Goal: Task Accomplishment & Management: Use online tool/utility

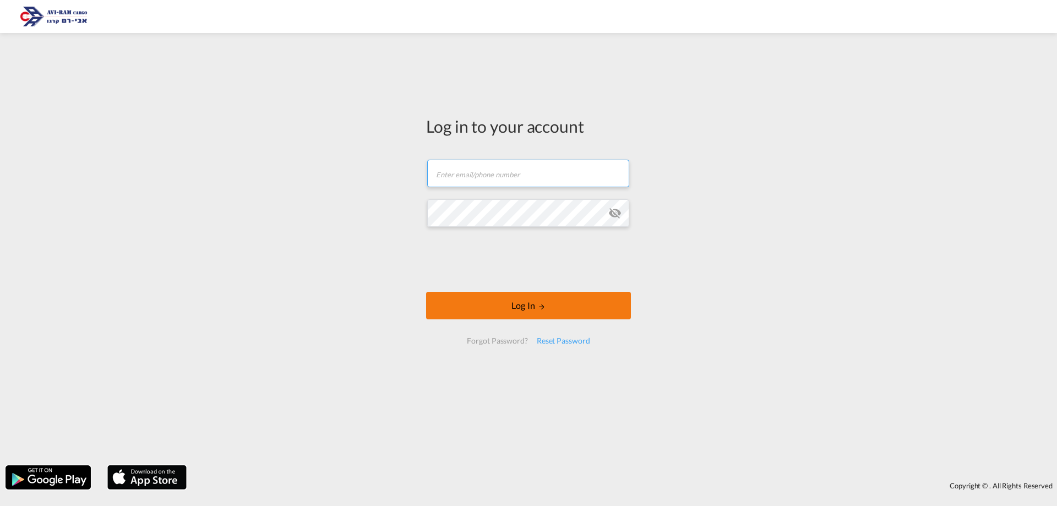
type input "[EMAIL_ADDRESS][DOMAIN_NAME]"
click at [538, 310] on md-icon "LOGIN" at bounding box center [542, 307] width 8 height 8
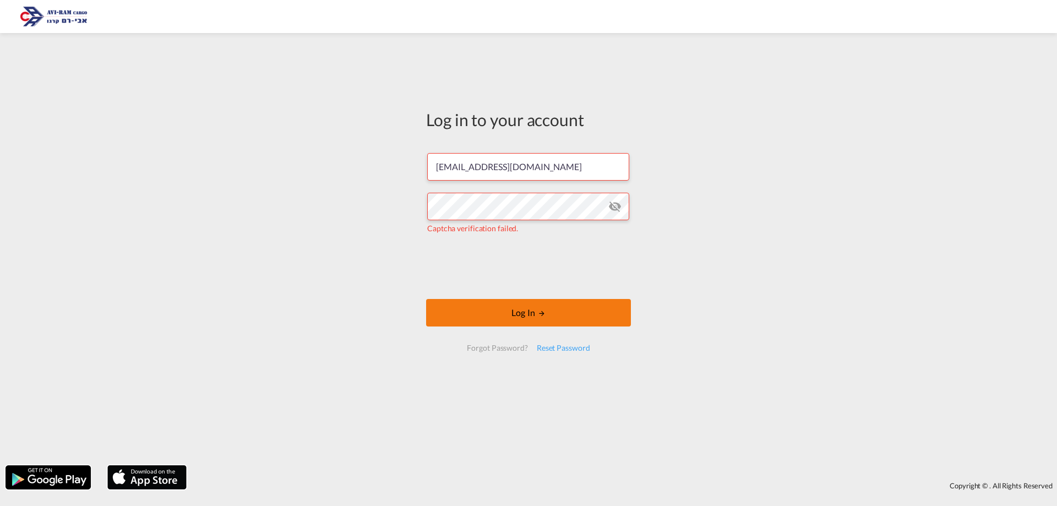
click at [552, 311] on button "Log In" at bounding box center [528, 313] width 205 height 28
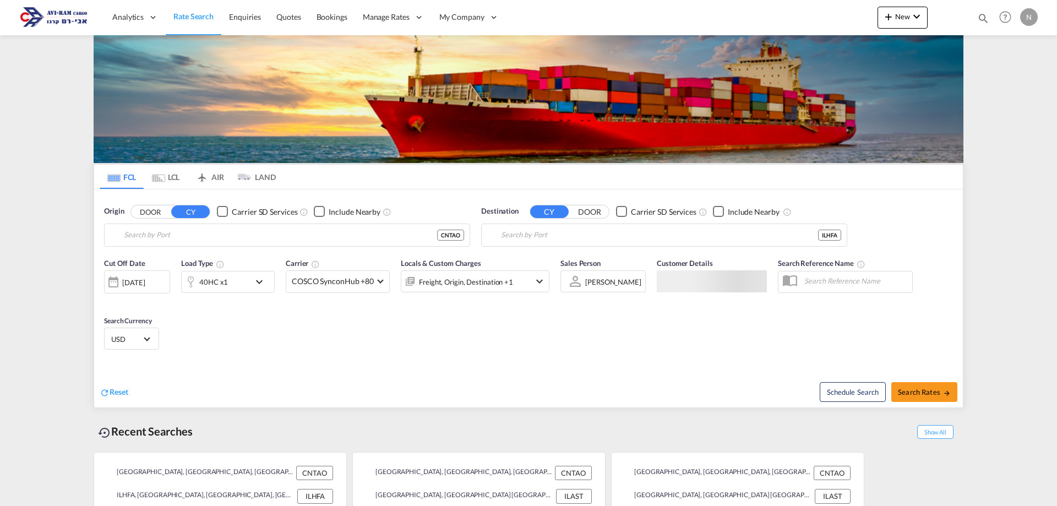
type input "[GEOGRAPHIC_DATA], [GEOGRAPHIC_DATA]"
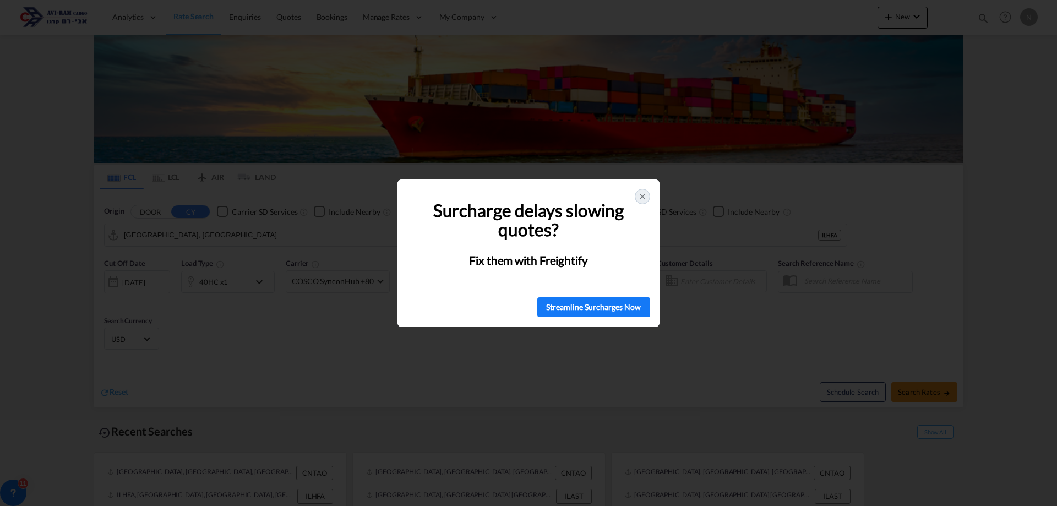
click at [641, 195] on icon at bounding box center [642, 196] width 9 height 9
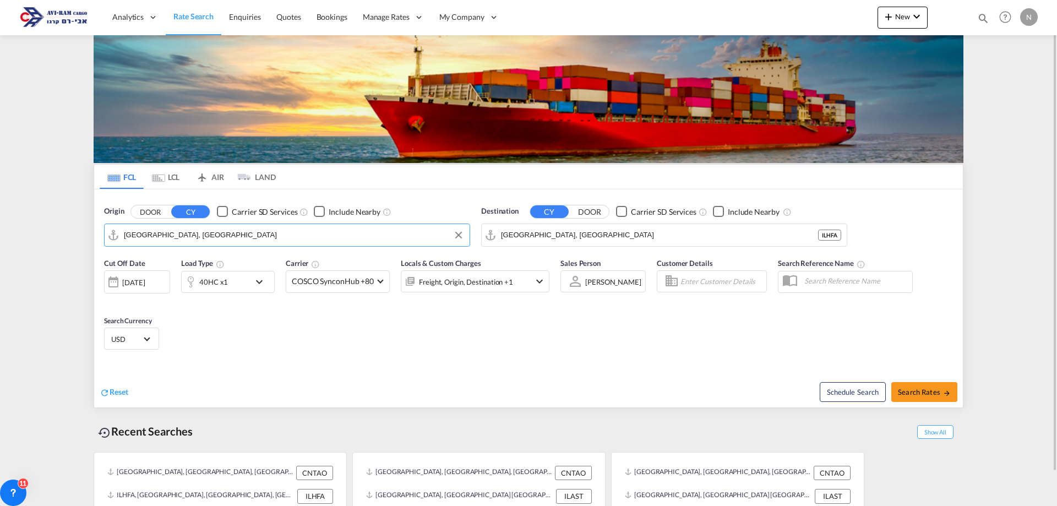
click at [183, 235] on input "[GEOGRAPHIC_DATA], [GEOGRAPHIC_DATA]" at bounding box center [294, 235] width 340 height 17
click at [191, 258] on div "[GEOGRAPHIC_DATA] [GEOGRAPHIC_DATA] PLGDY" at bounding box center [209, 265] width 209 height 33
type input "[GEOGRAPHIC_DATA], PLGDY"
click at [229, 284] on div "40HC x1" at bounding box center [216, 282] width 68 height 22
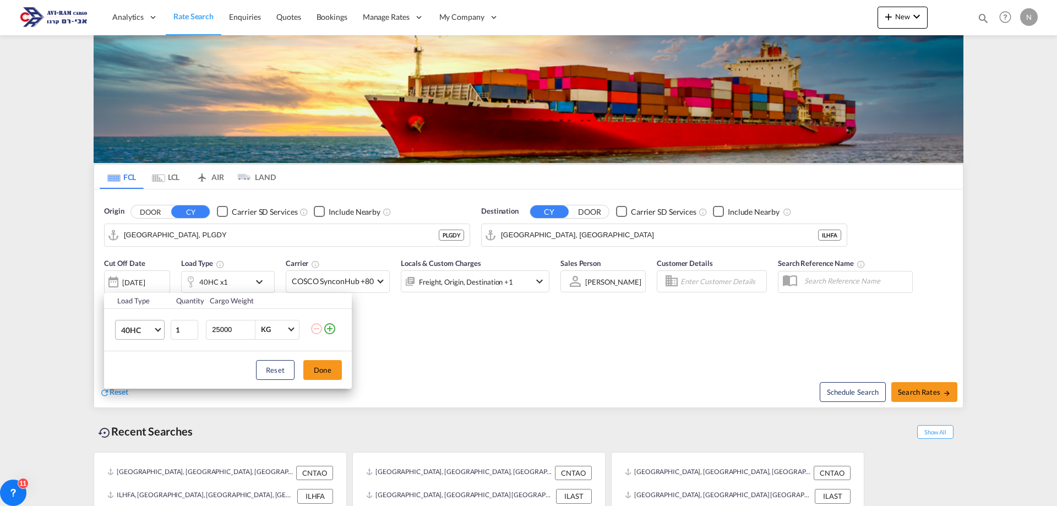
click at [156, 334] on md-select-value "40HC" at bounding box center [142, 329] width 44 height 19
click at [135, 274] on div "20GP" at bounding box center [130, 276] width 19 height 11
click at [228, 333] on input "25000" at bounding box center [233, 329] width 44 height 19
type input "10000"
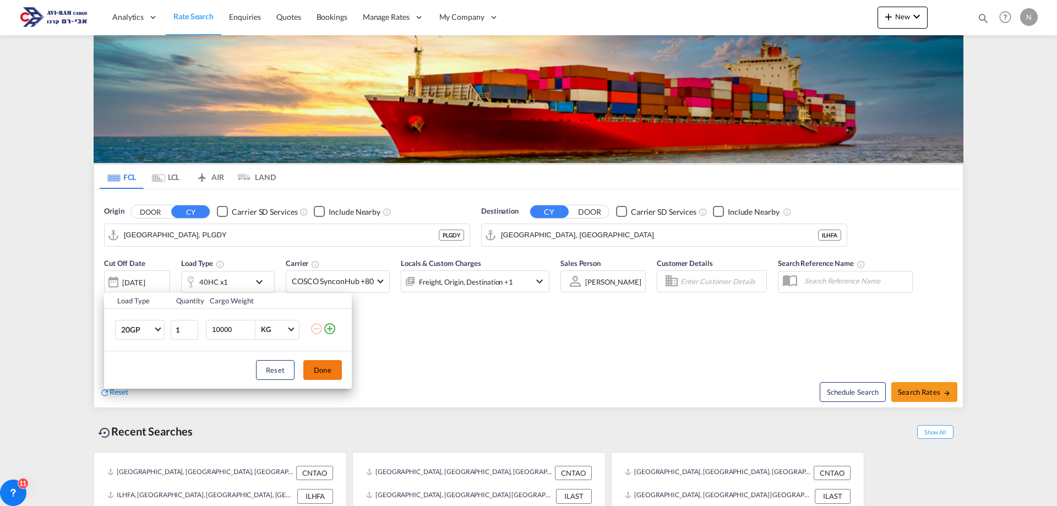
click at [328, 372] on button "Done" at bounding box center [322, 370] width 39 height 20
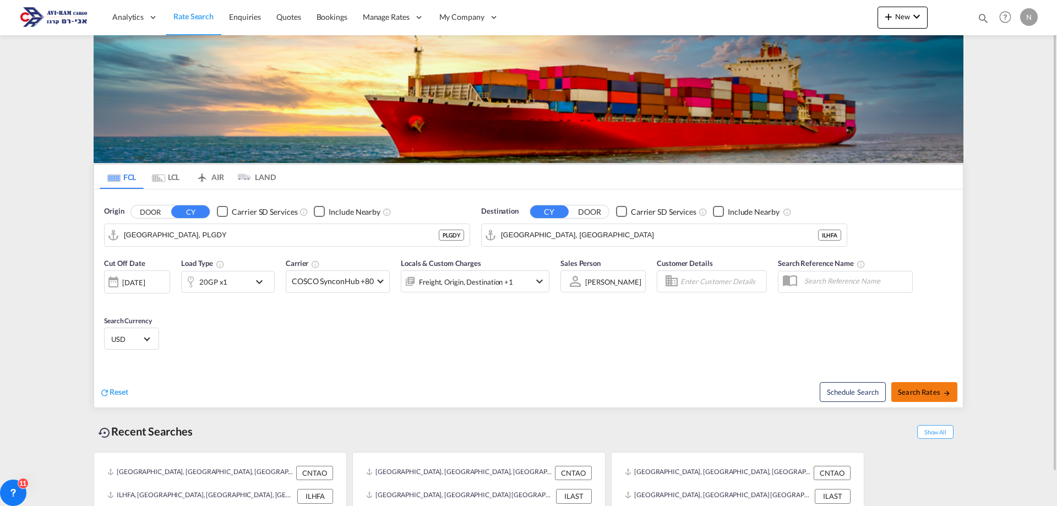
click at [914, 388] on span "Search Rates" at bounding box center [924, 392] width 53 height 9
type input "PLGDY to ILHFA / [DATE]"
